Goal: Complete application form

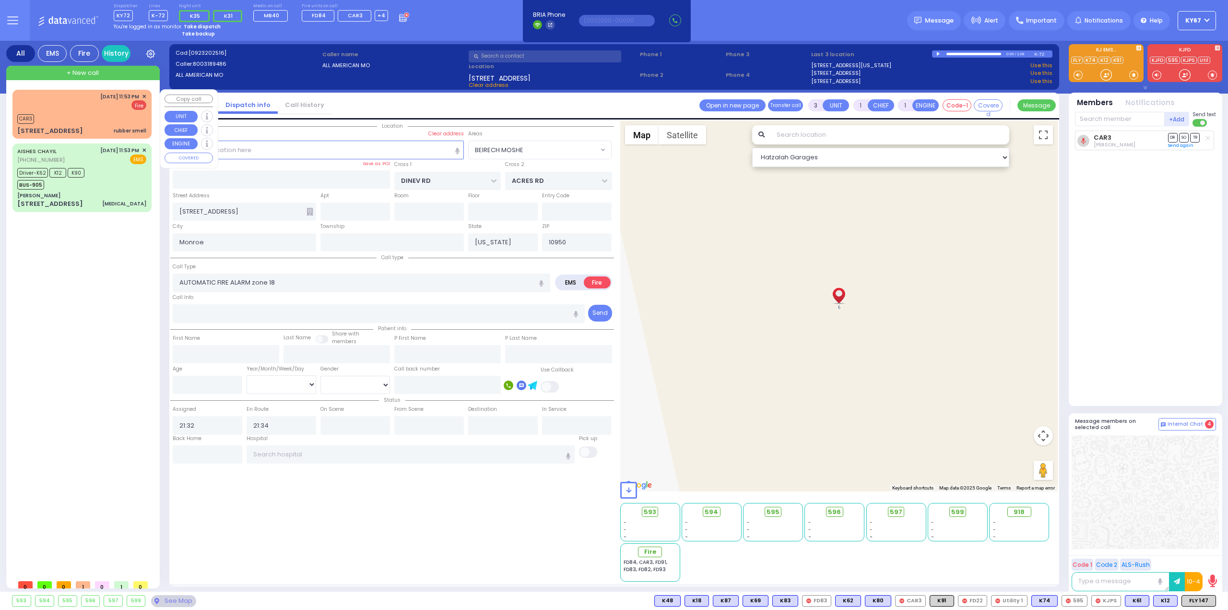
select select "BEIRECH MOSHE"
select select
click at [121, 182] on div "Driver-K62 K12 K90 BUS-905" at bounding box center [81, 178] width 129 height 24
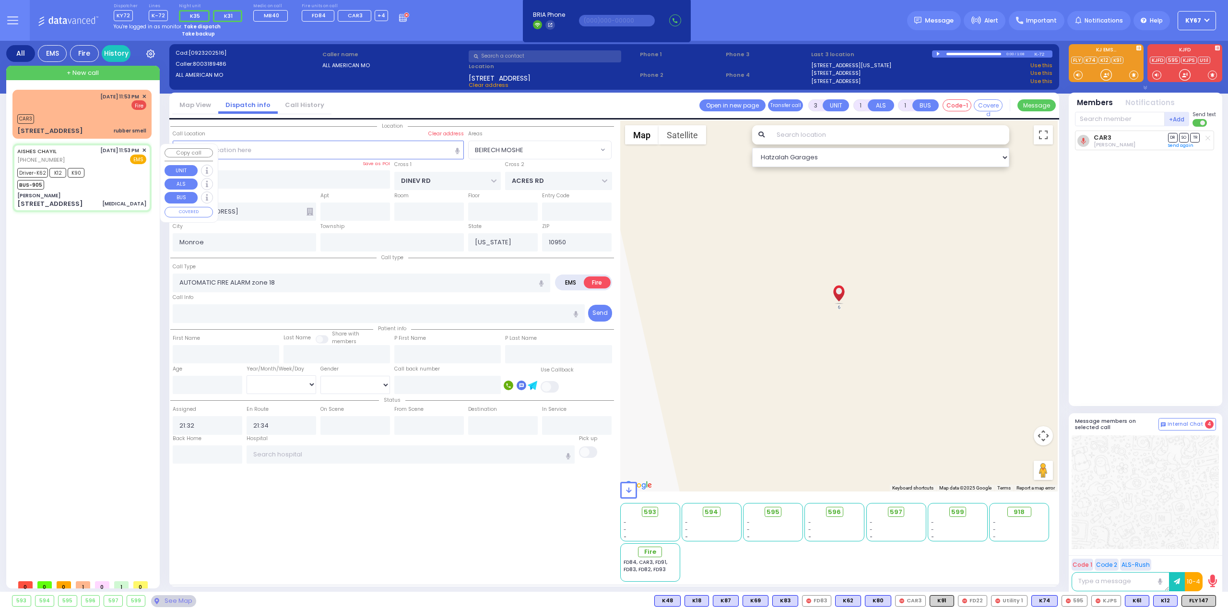
type input "6"
select select
type input "[MEDICAL_DATA]"
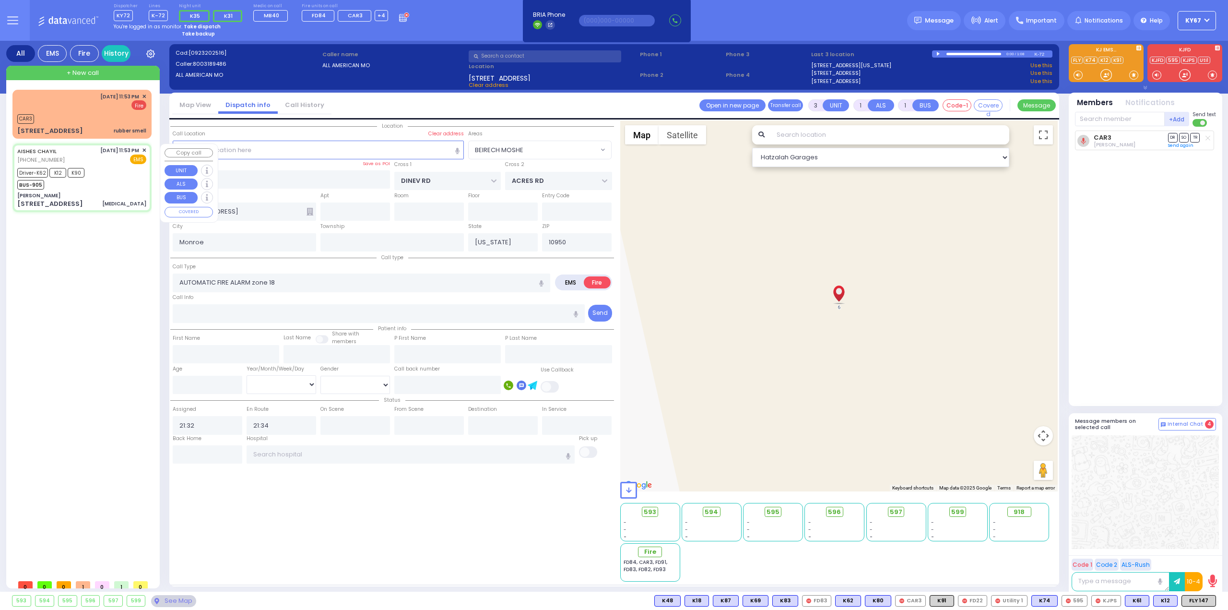
radio input "true"
type input "Leah"
type input "Saal"
type input "22"
select select "Year"
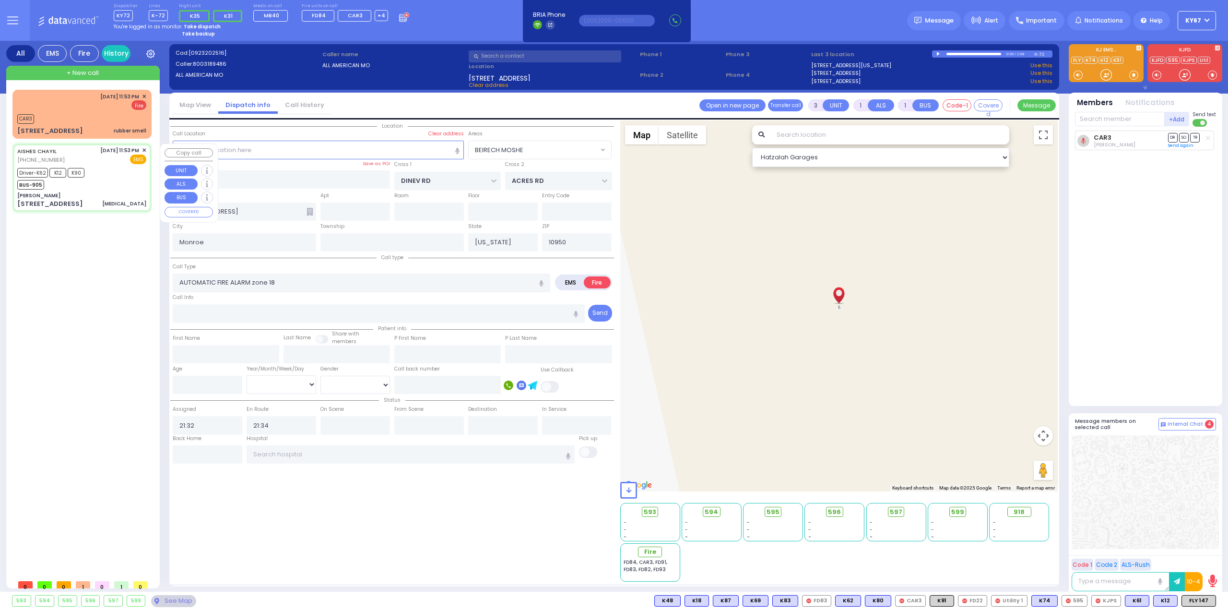
select select "[DEMOGRAPHIC_DATA]"
type input "23:53"
type input "23:55"
type input "23:58"
type input "00:13"
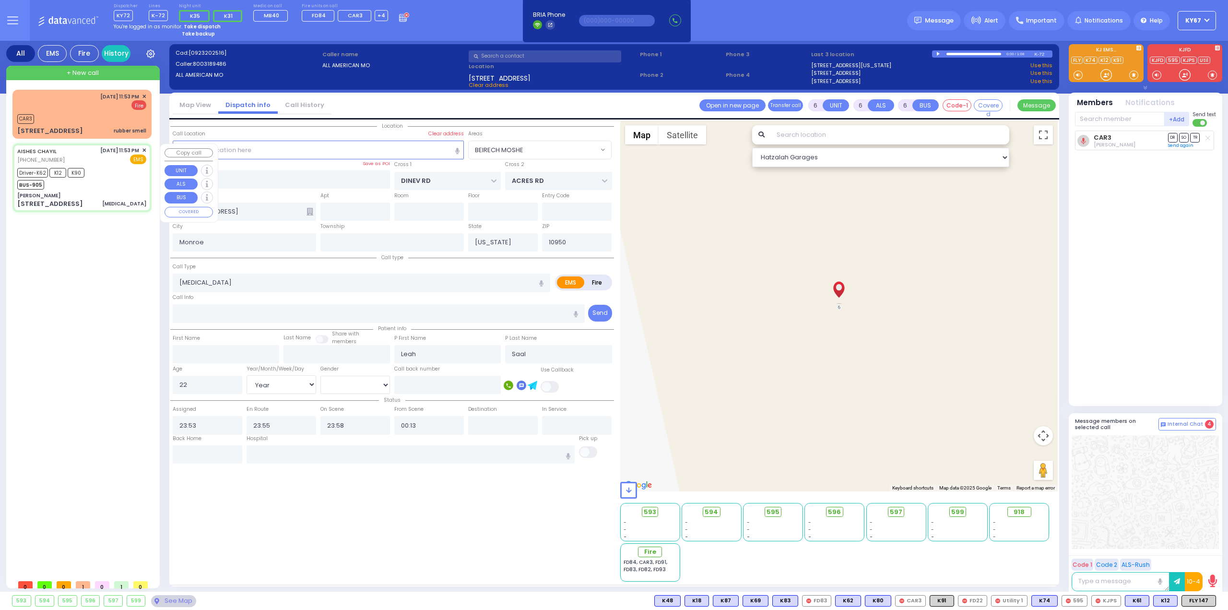
select select "Hatzalah Garages"
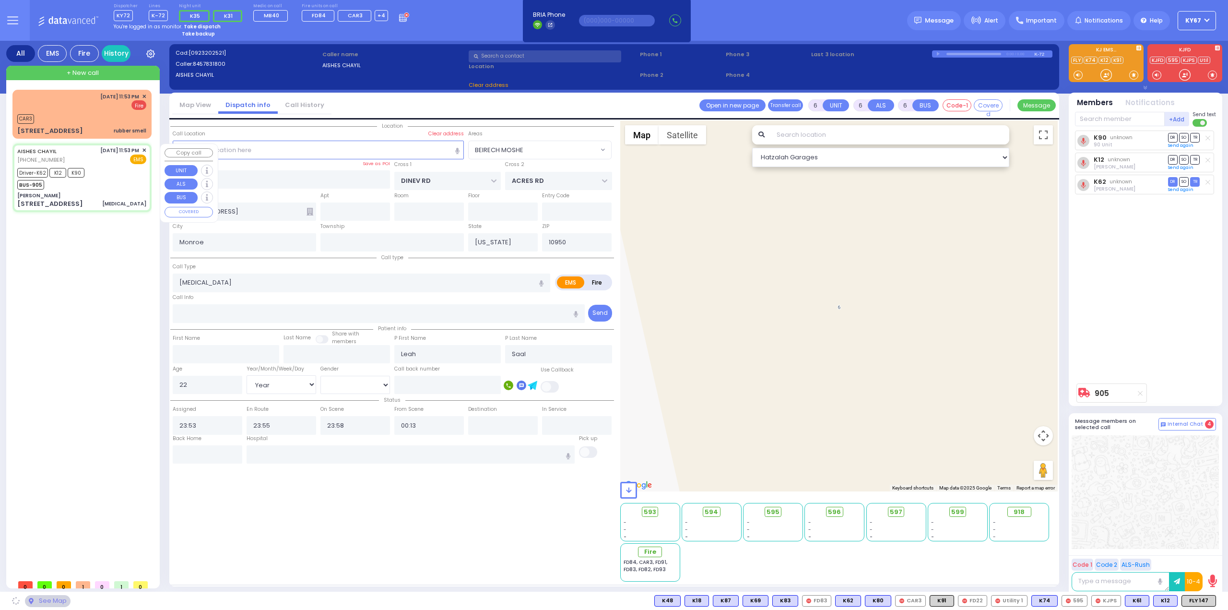
type input "[PERSON_NAME]"
type input "[GEOGRAPHIC_DATA]"
type input "[STREET_ADDRESS]"
select select "SECTION 5"
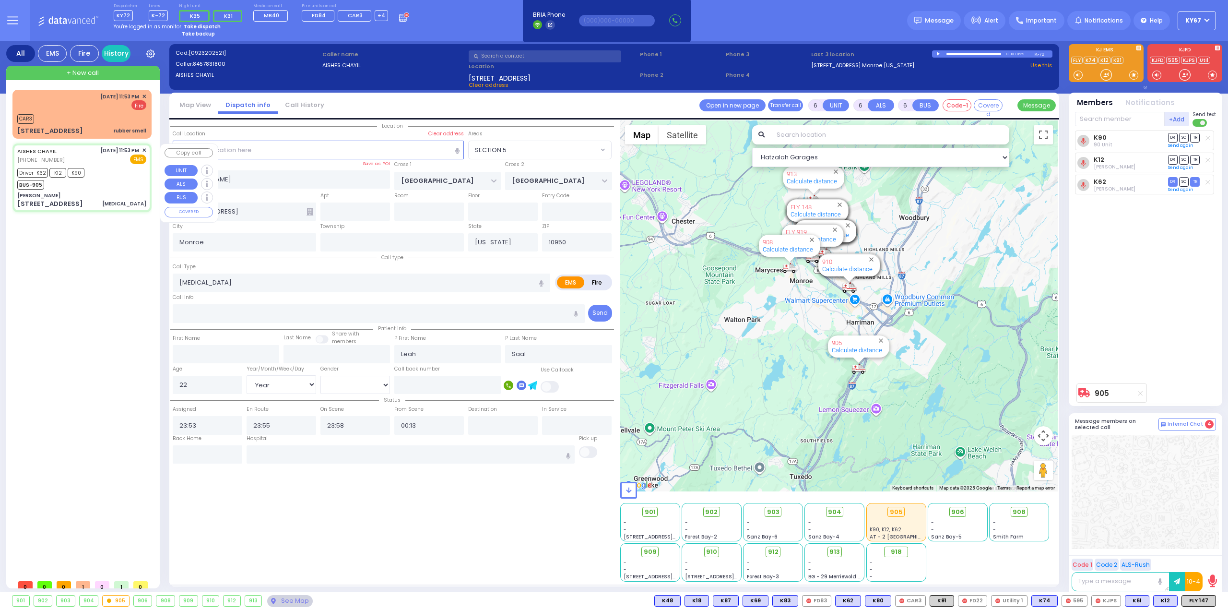
select select
radio input "true"
select select "Year"
select select "[DEMOGRAPHIC_DATA]"
select select "Hatzalah Garages"
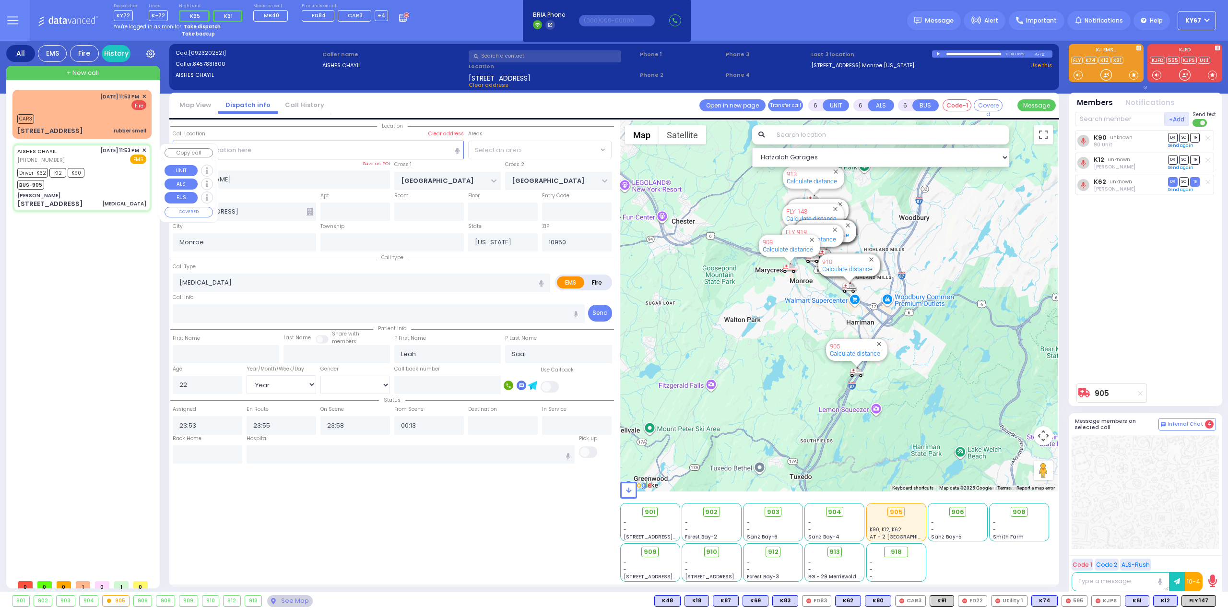
select select "SECTION 5"
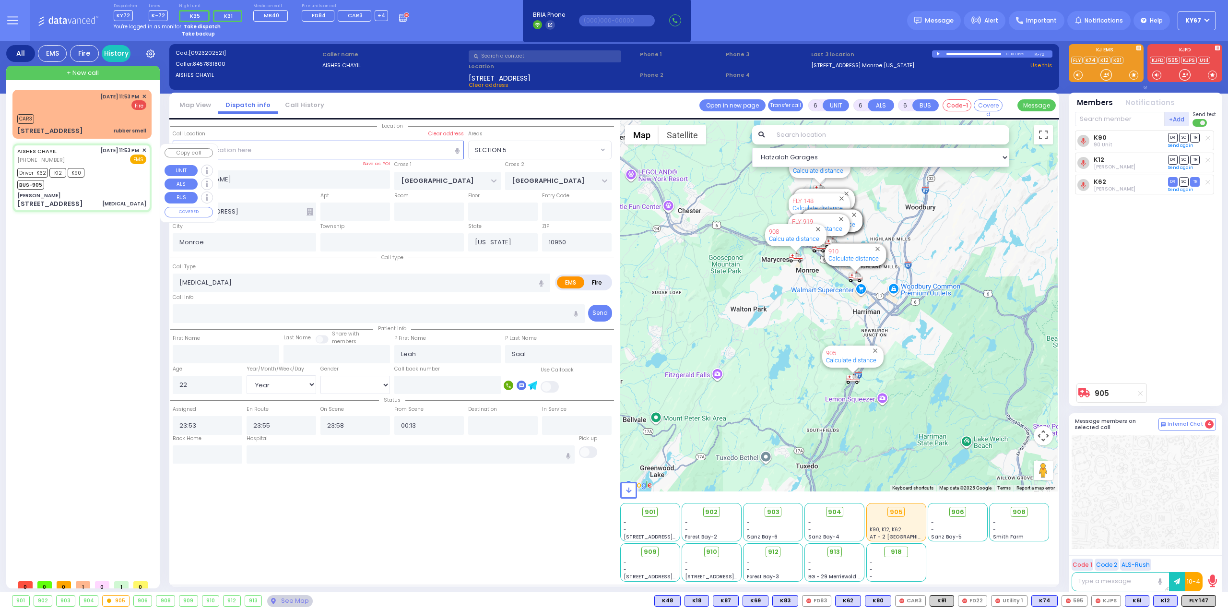
select select
radio input "true"
select select "Year"
select select "[DEMOGRAPHIC_DATA]"
type input "[GEOGRAPHIC_DATA] [STREET_ADDRESS][GEOGRAPHIC_DATA] Suffern"
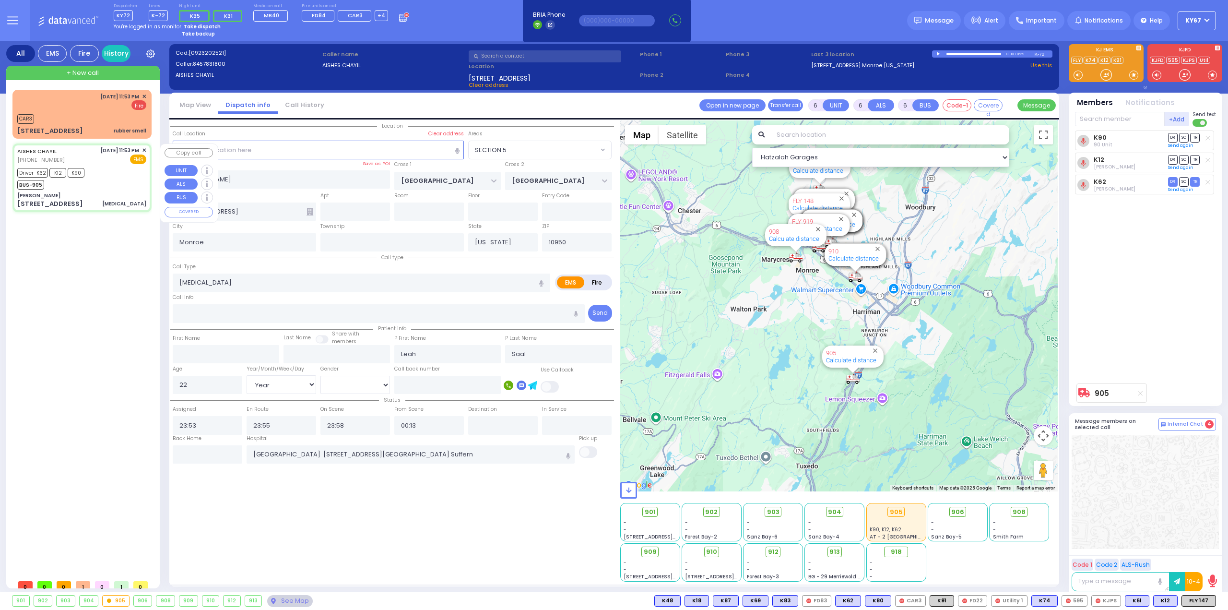
select select "Hatzalah Garages"
select select "SECTION 5"
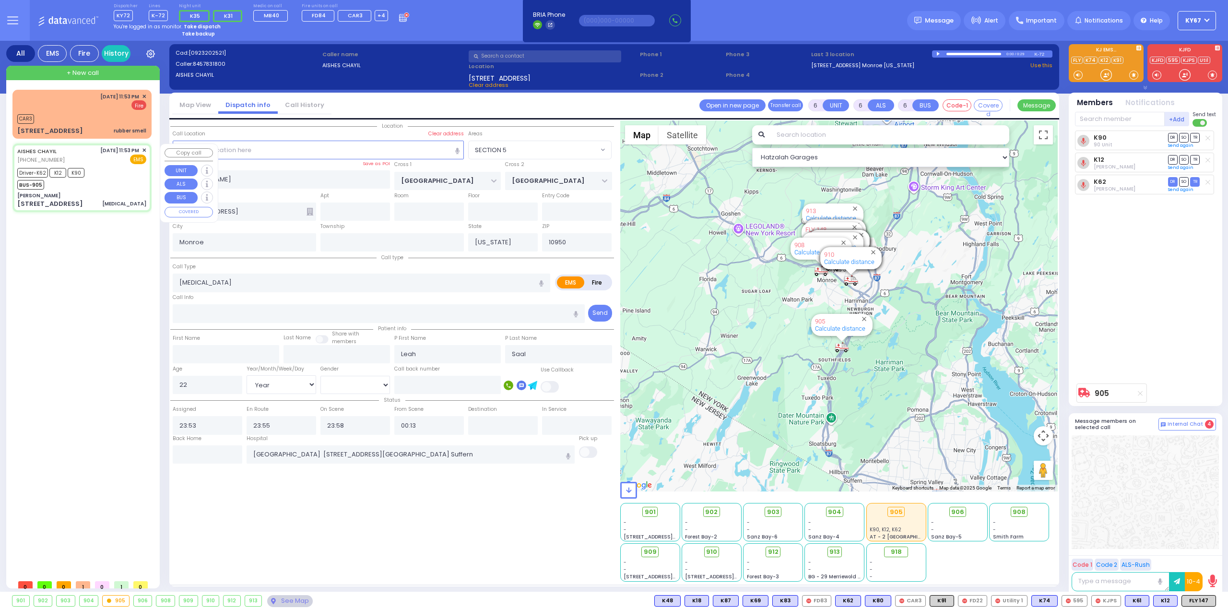
select select
radio input "true"
select select "Year"
select select "[DEMOGRAPHIC_DATA]"
select select "Hatzalah Garages"
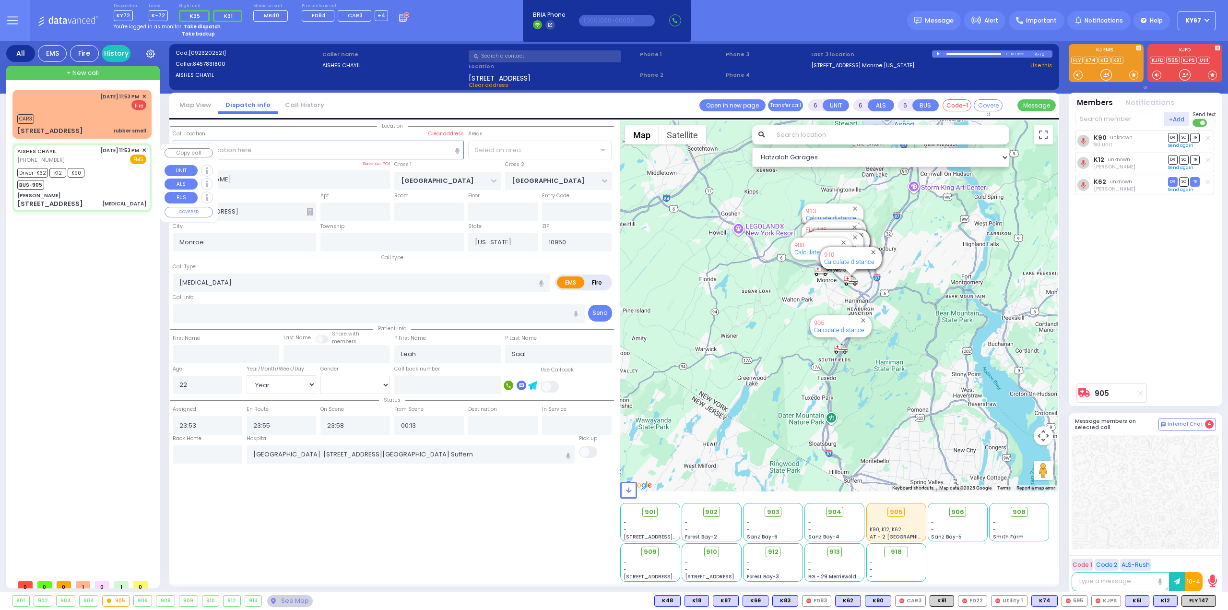
select select
radio input "true"
select select "Year"
select select "[DEMOGRAPHIC_DATA]"
select select "Hatzalah Garages"
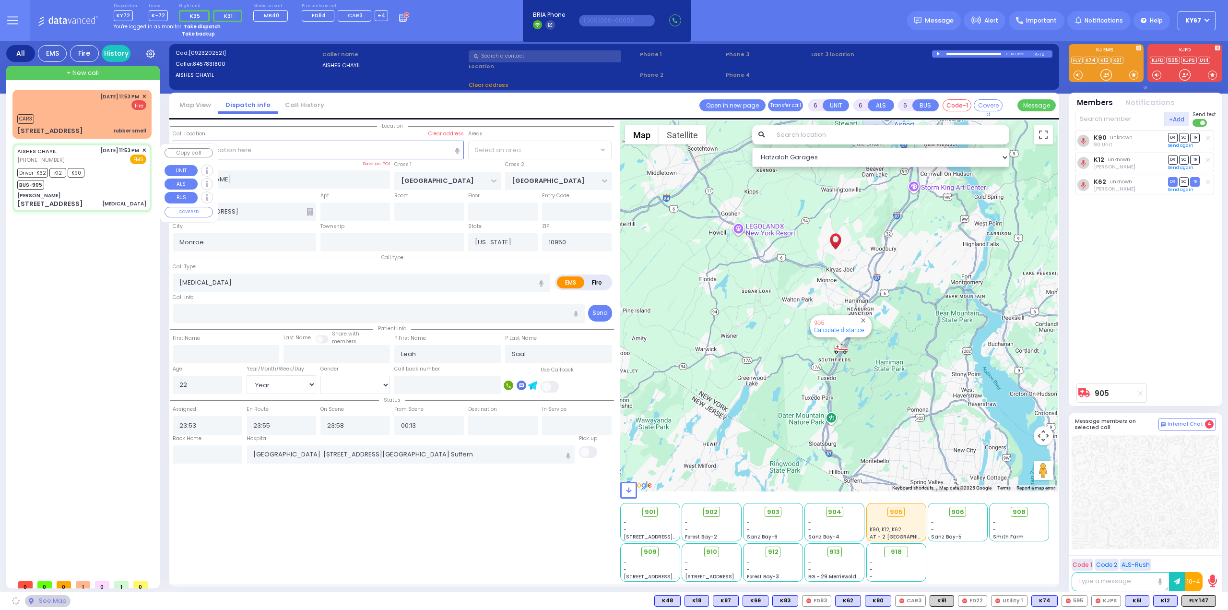
select select "SECTION 5"
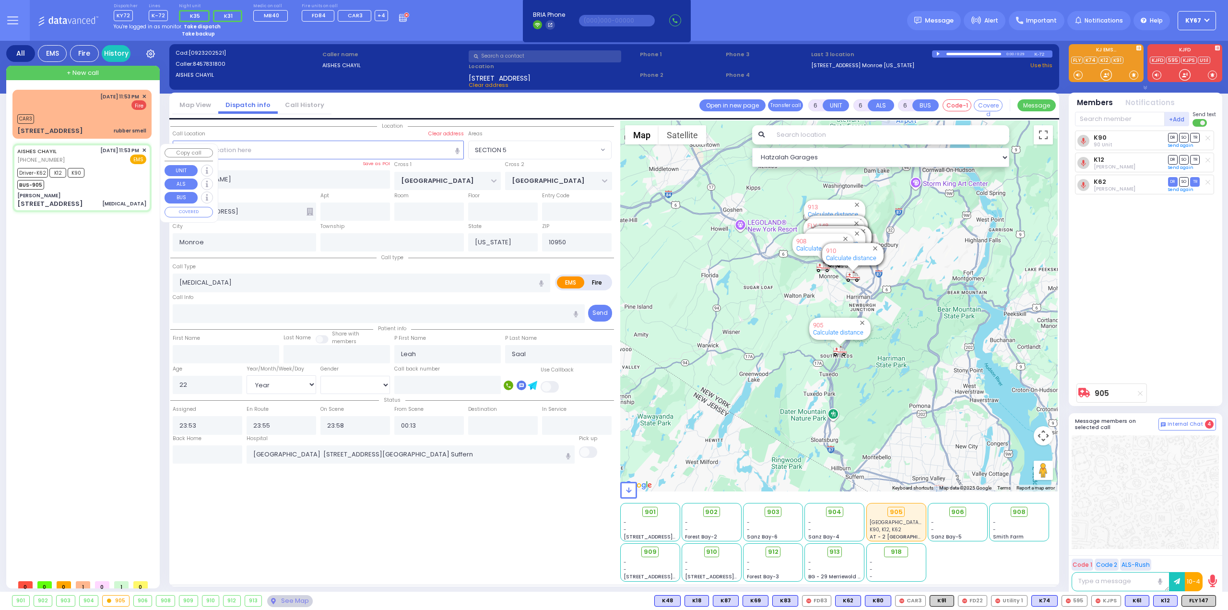
select select
radio input "true"
select select "Year"
select select "[DEMOGRAPHIC_DATA]"
select select "Hatzalah Garages"
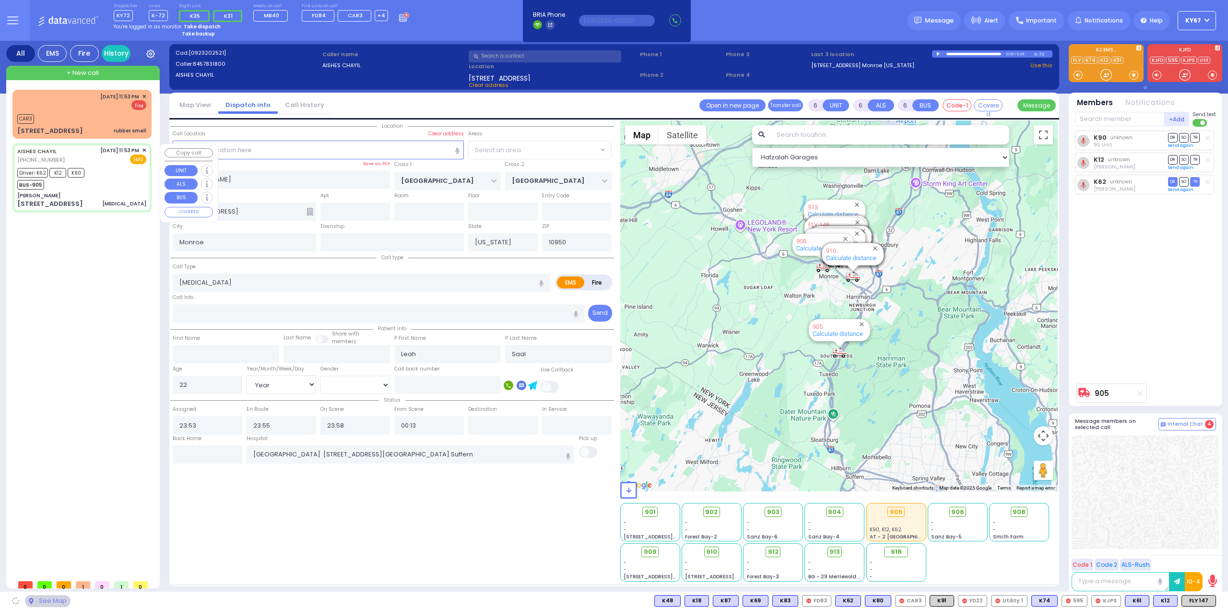
select select "SECTION 5"
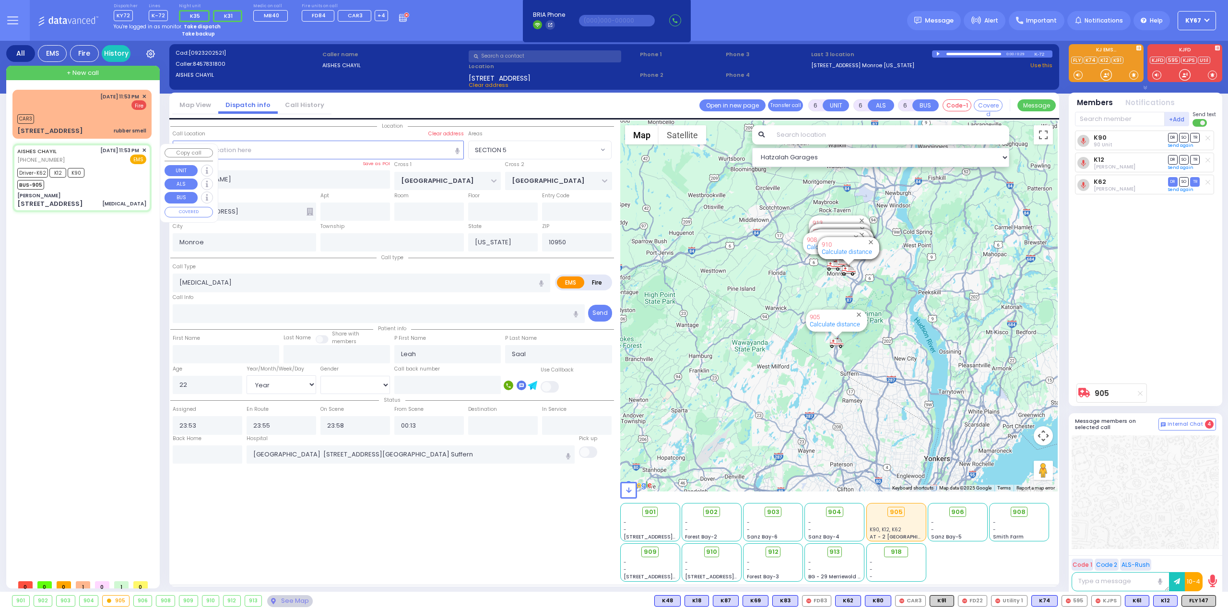
select select
radio input "true"
select select "Year"
select select "[DEMOGRAPHIC_DATA]"
select select "Hatzalah Garages"
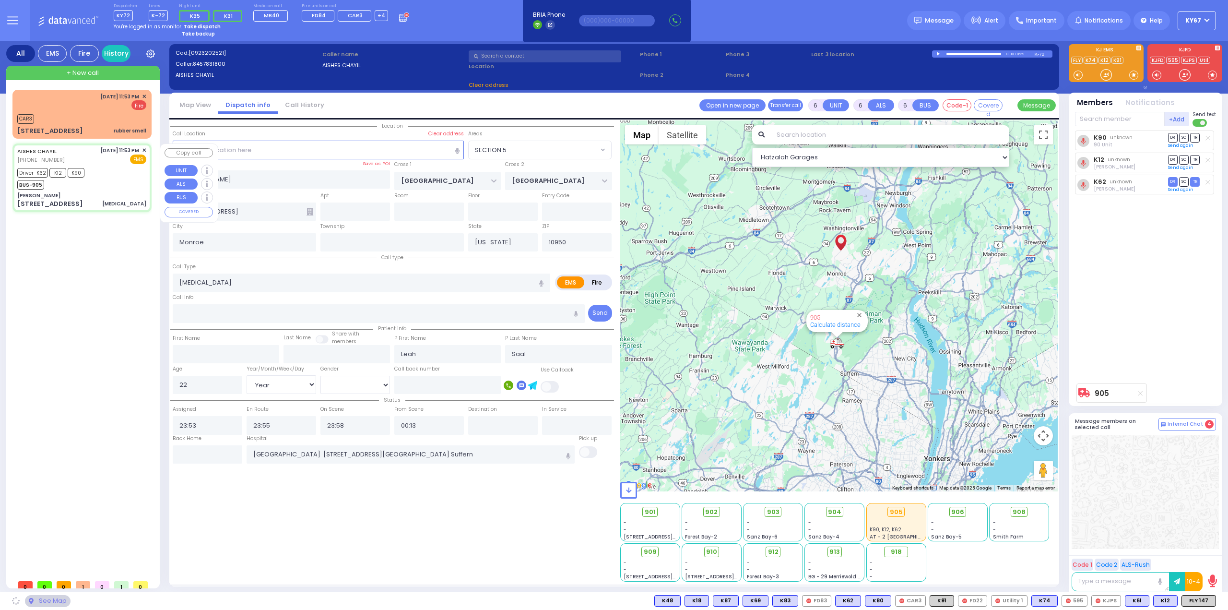
select select "SECTION 5"
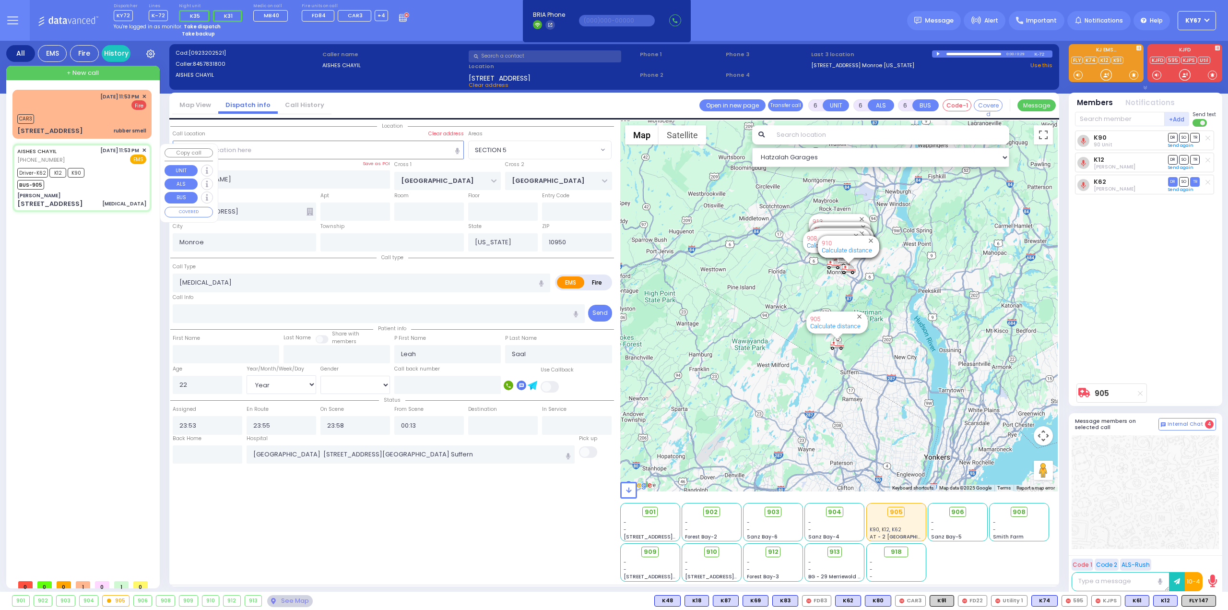
select select
radio input "true"
select select "Year"
select select "[DEMOGRAPHIC_DATA]"
select select "Hatzalah Garages"
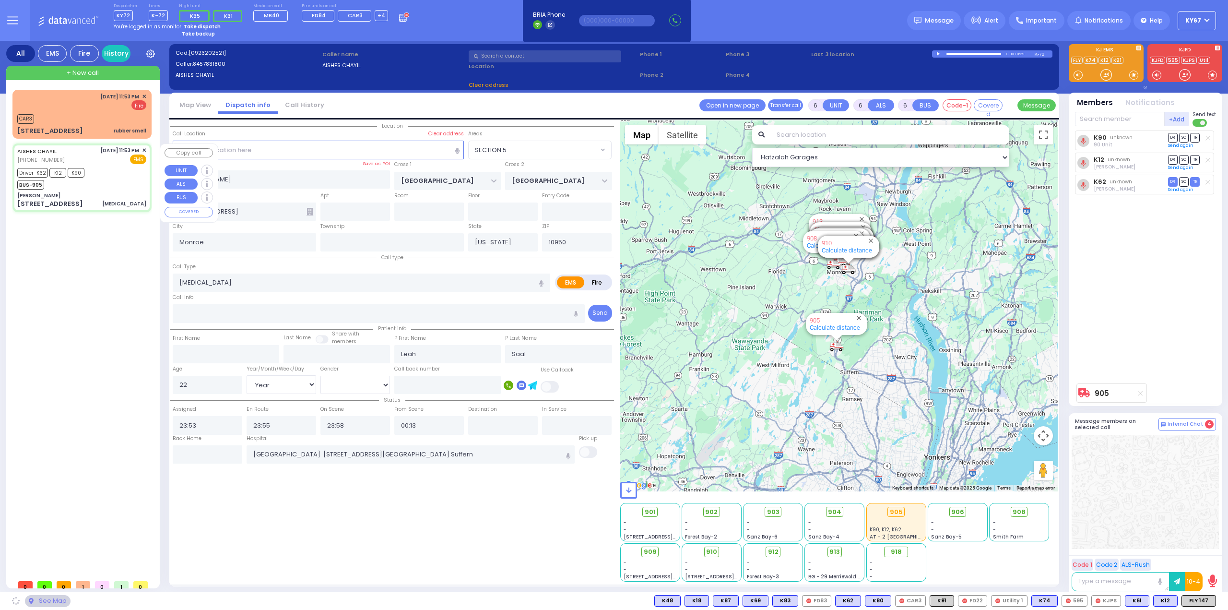
select select "SECTION 5"
select select
radio input "true"
select select "Year"
select select "[DEMOGRAPHIC_DATA]"
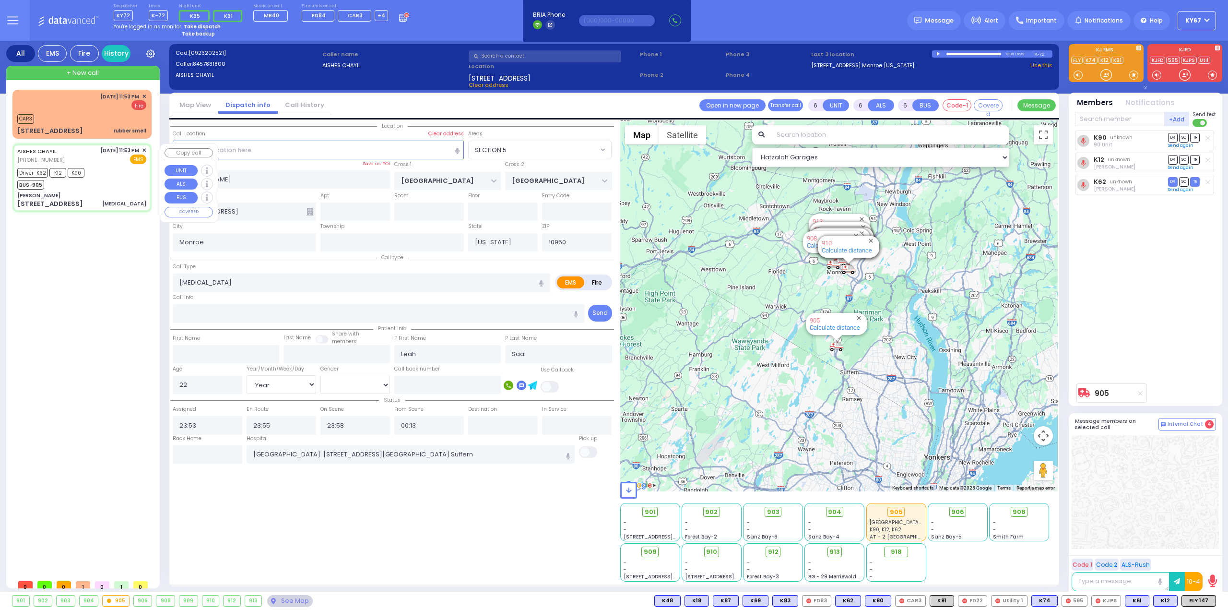
select select "Hatzalah Garages"
select select "SECTION 5"
select select
radio input "true"
select select "Year"
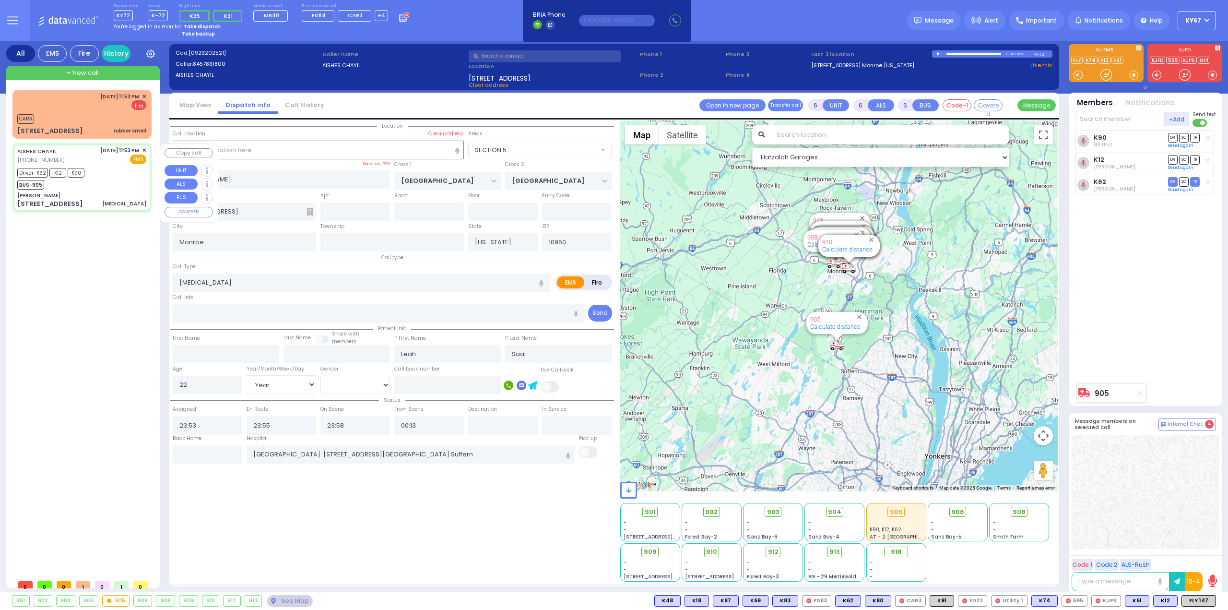
select select "[DEMOGRAPHIC_DATA]"
select select "Hatzalah Garages"
select select "SECTION 5"
select select
radio input "true"
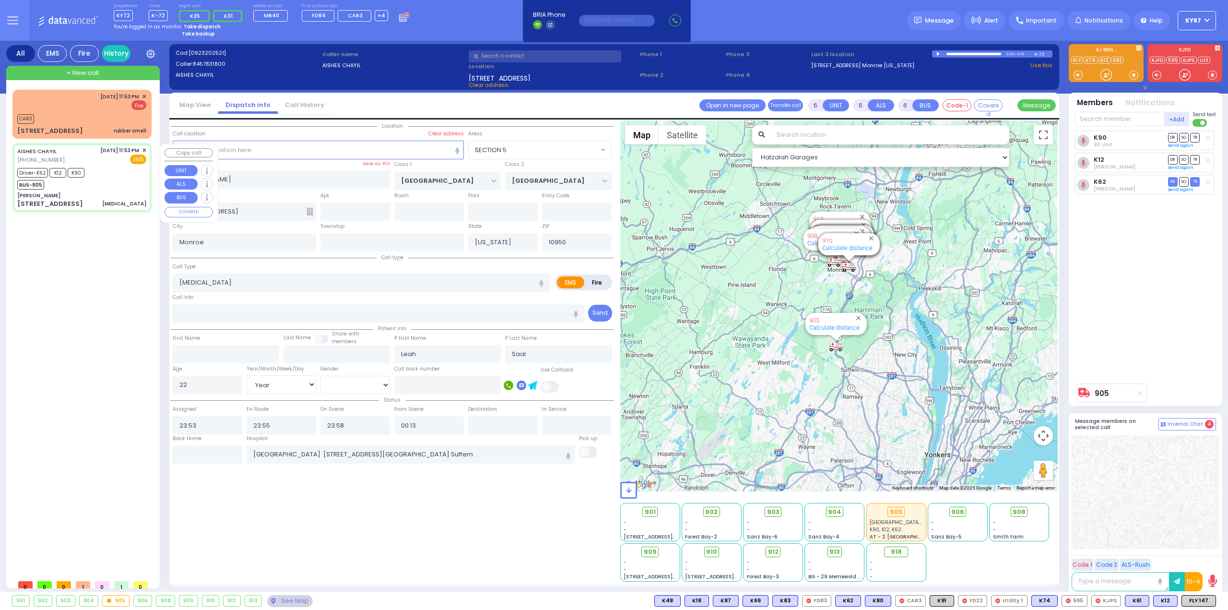
select select "Year"
select select "[DEMOGRAPHIC_DATA]"
select select "Hatzalah Garages"
select select "SECTION 5"
select select
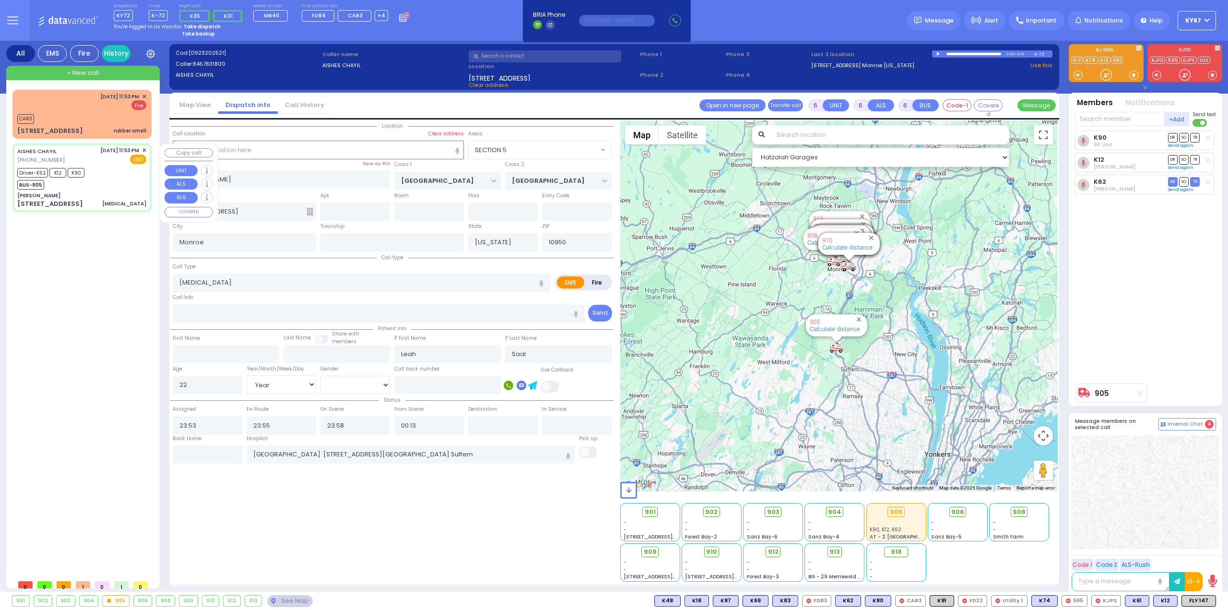
radio input "true"
select select "Year"
select select "[DEMOGRAPHIC_DATA]"
select select "Hatzalah Garages"
select select "SECTION 5"
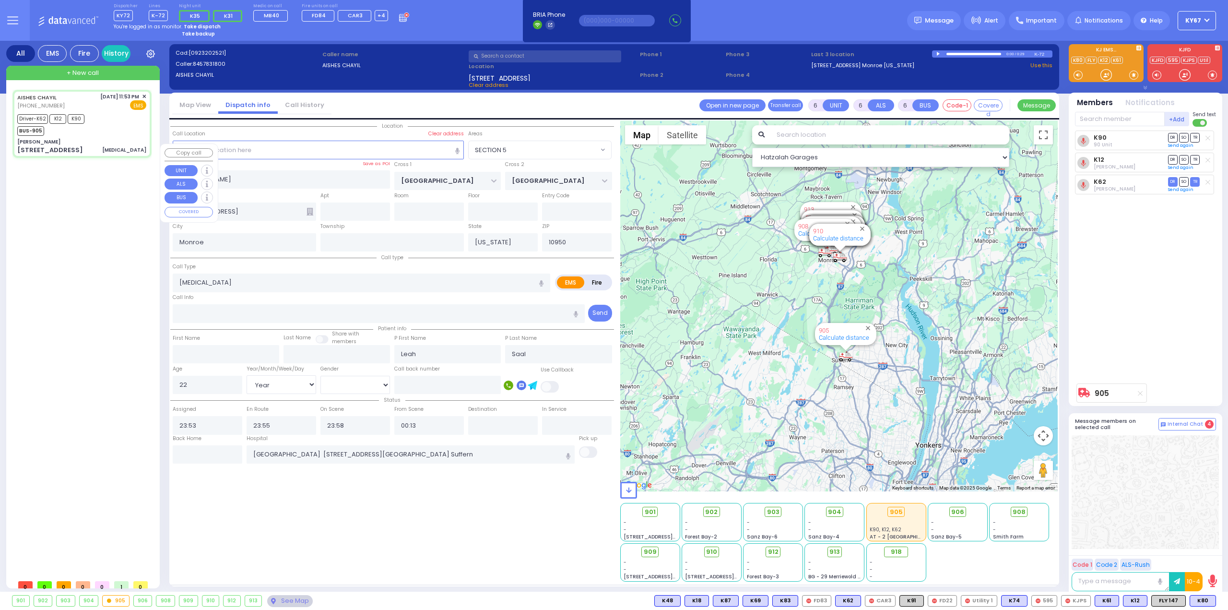
select select
radio input "true"
select select "Year"
select select "[DEMOGRAPHIC_DATA]"
select select "Hatzalah Garages"
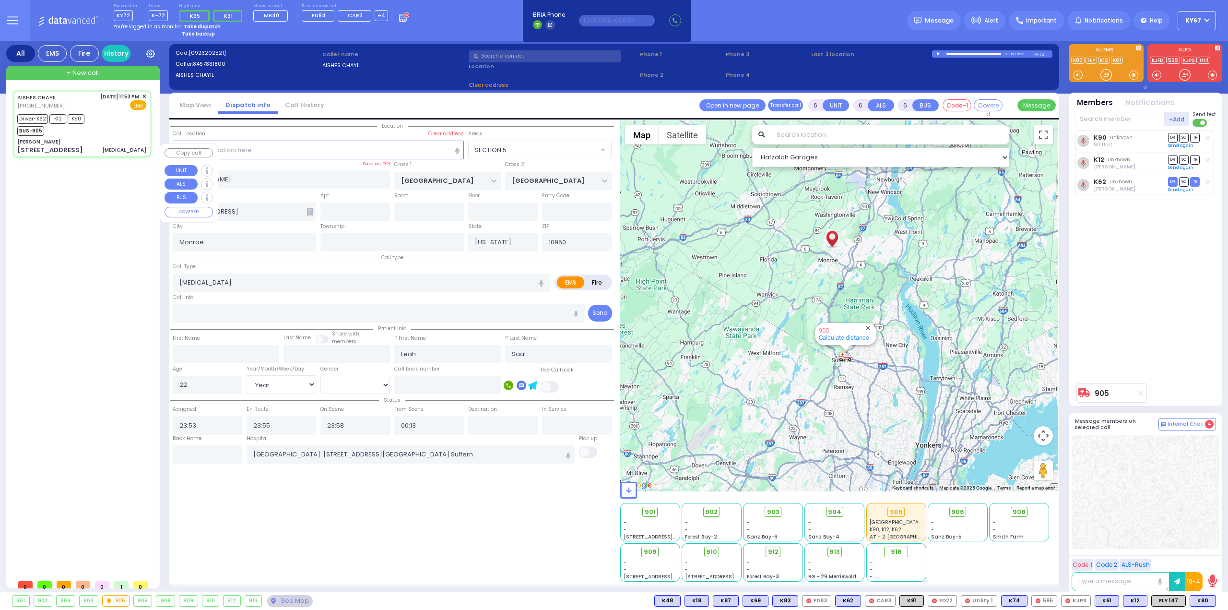
select select "SECTION 5"
select select
radio input "true"
select select "Year"
select select "[DEMOGRAPHIC_DATA]"
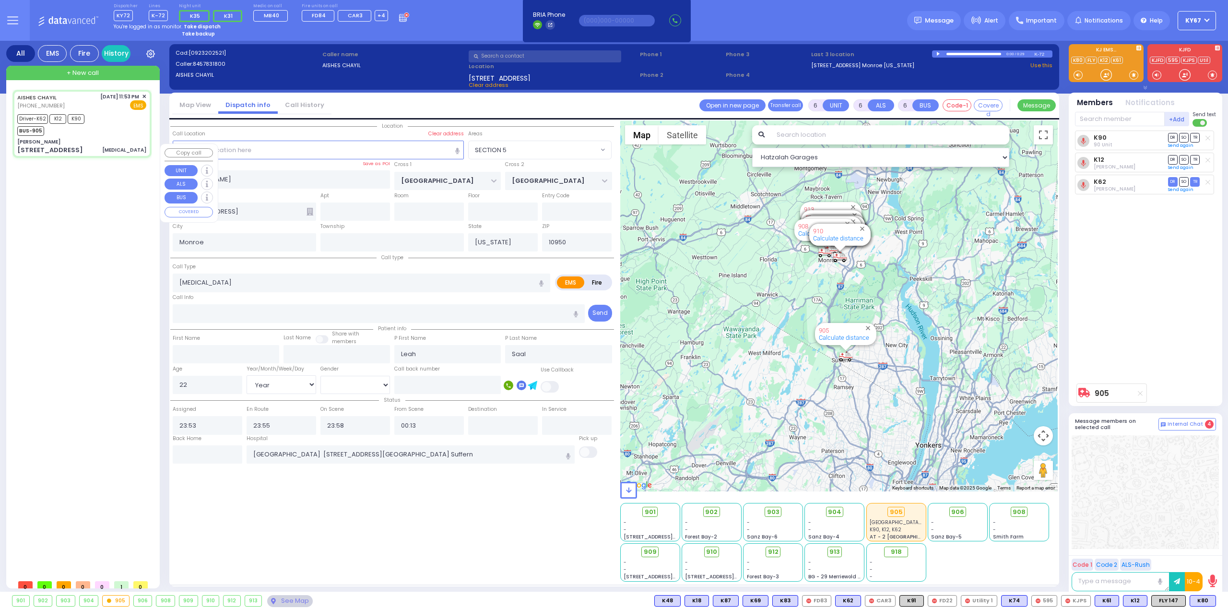
type input "00:38"
type input "00:42"
select select "Hatzalah Garages"
select select "SECTION 5"
select select
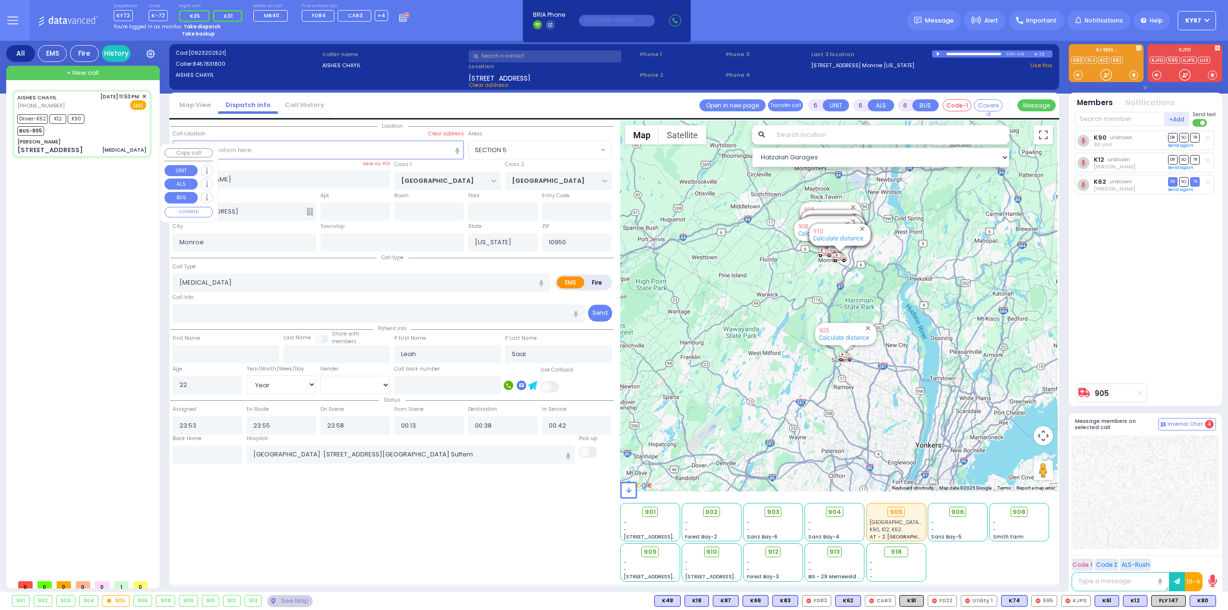
radio input "true"
select select "Year"
select select "[DEMOGRAPHIC_DATA]"
select select "Hatzalah Garages"
select select "SECTION 5"
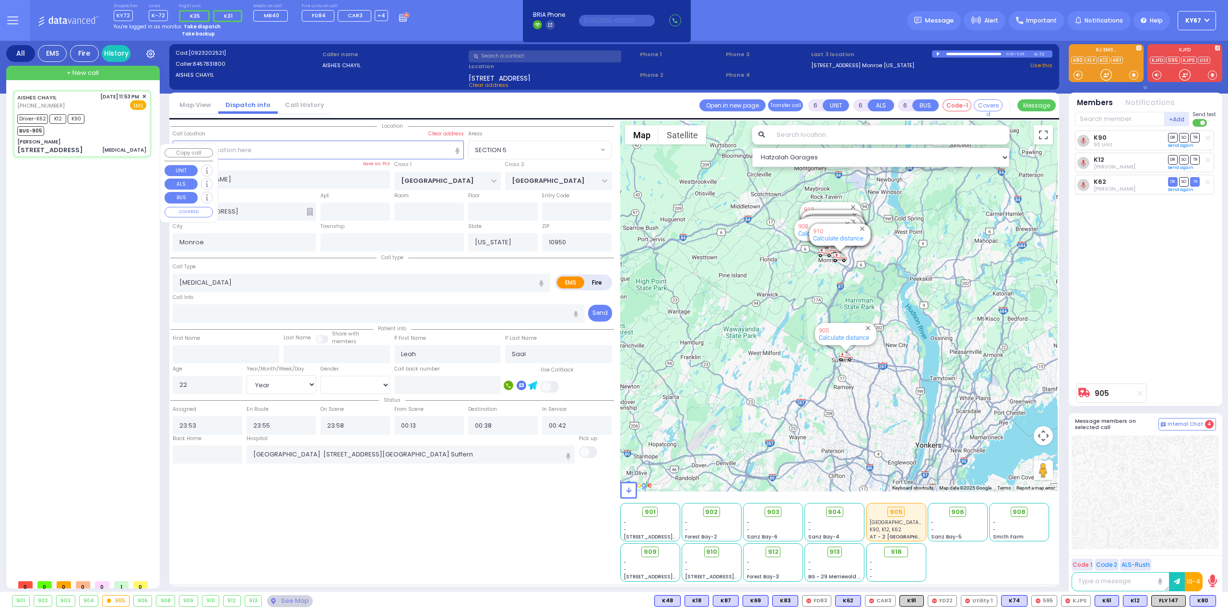
select select
radio input "true"
select select "Year"
select select "[DEMOGRAPHIC_DATA]"
select select "Hatzalah Garages"
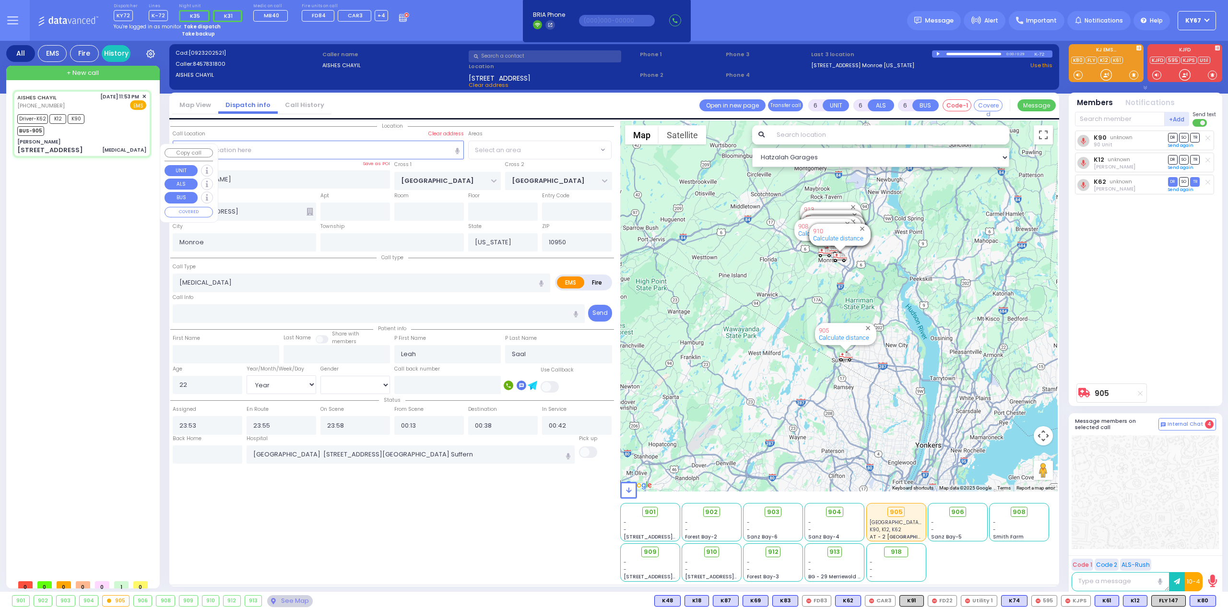
select select "SECTION 5"
select select
radio input "true"
select select "Year"
select select "[DEMOGRAPHIC_DATA]"
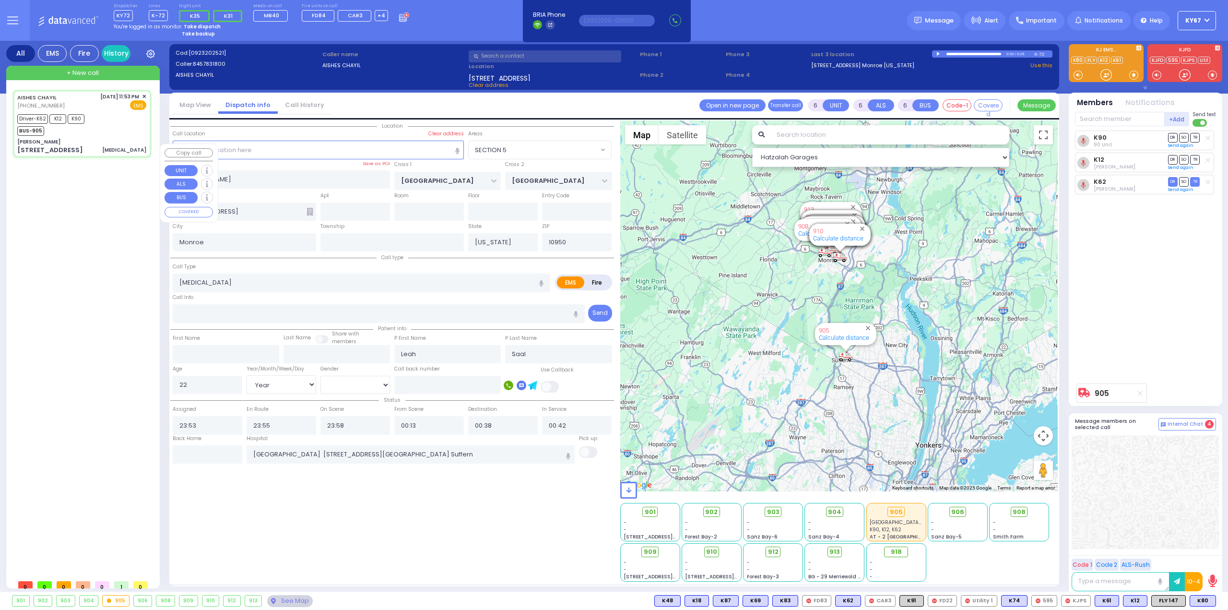
select select "Hatzalah Garages"
select select "SECTION 5"
select select
radio input "true"
select select "Year"
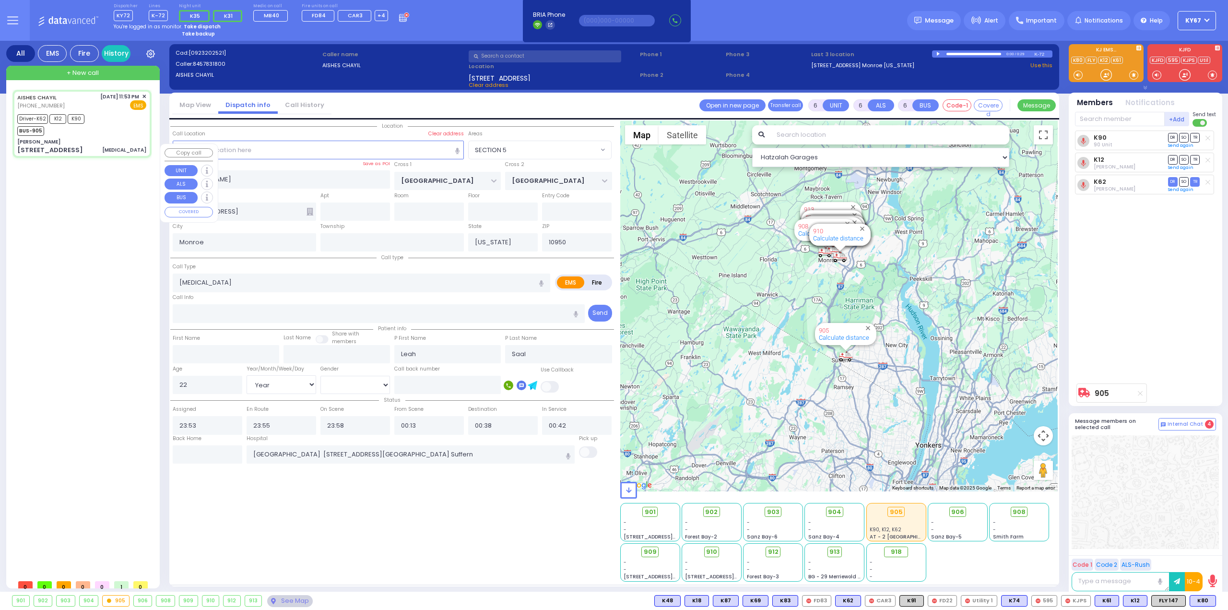
select select "[DEMOGRAPHIC_DATA]"
select select "Hatzalah Garages"
select select "SECTION 5"
select select
radio input "true"
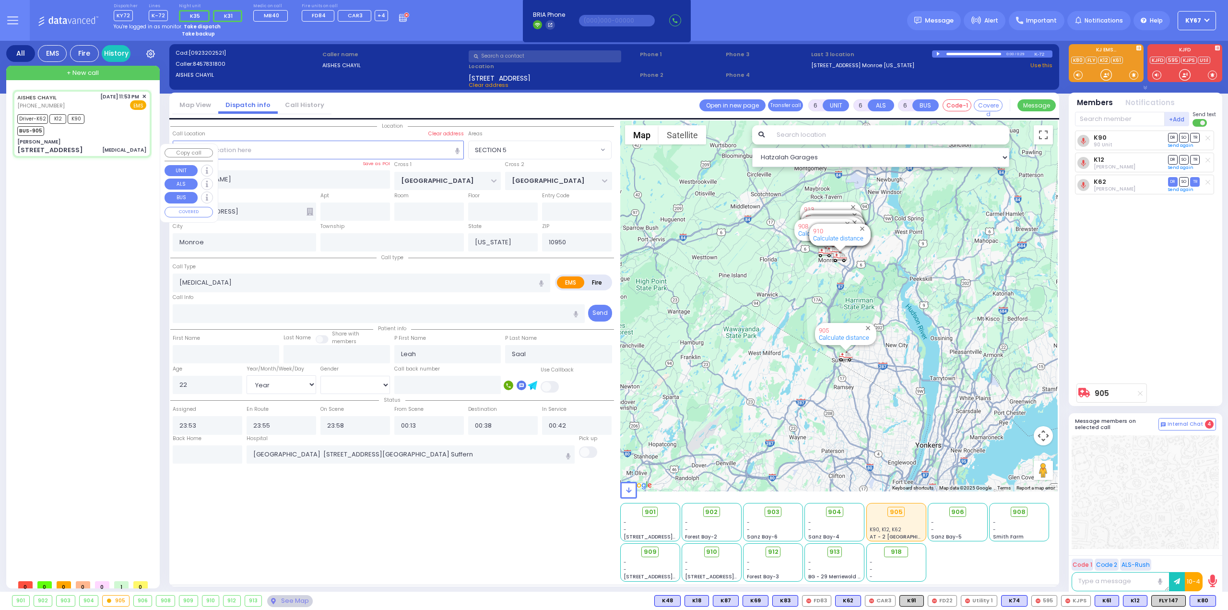
select select "Year"
select select "[DEMOGRAPHIC_DATA]"
select select "Hatzalah Garages"
select select "SECTION 5"
